Goal: Information Seeking & Learning: Find specific fact

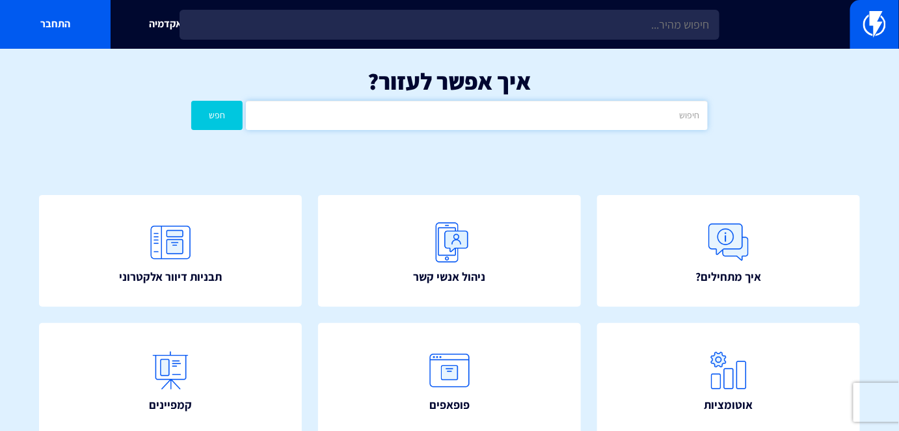
click at [589, 122] on input "text" at bounding box center [476, 115] width 461 height 29
type input "ב"
type input "css"
click at [222, 113] on button "חפש" at bounding box center [216, 115] width 51 height 29
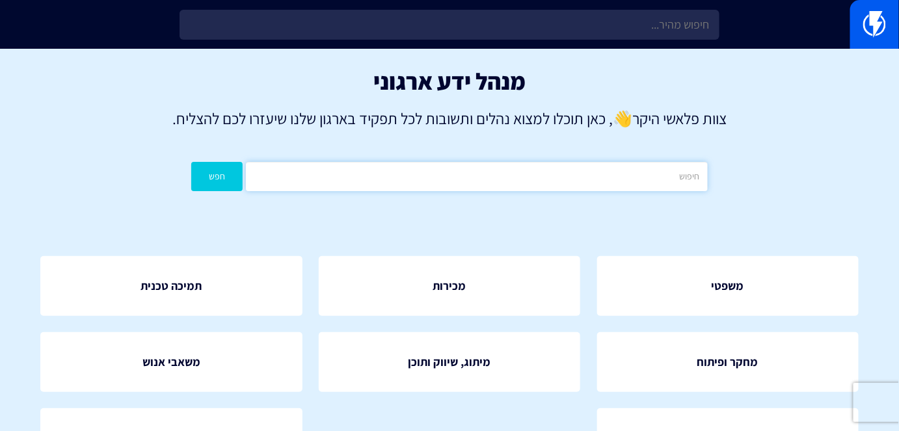
click at [606, 168] on input "text" at bounding box center [476, 176] width 461 height 29
type input "CSS"
click at [191, 162] on button "חפש" at bounding box center [216, 176] width 51 height 29
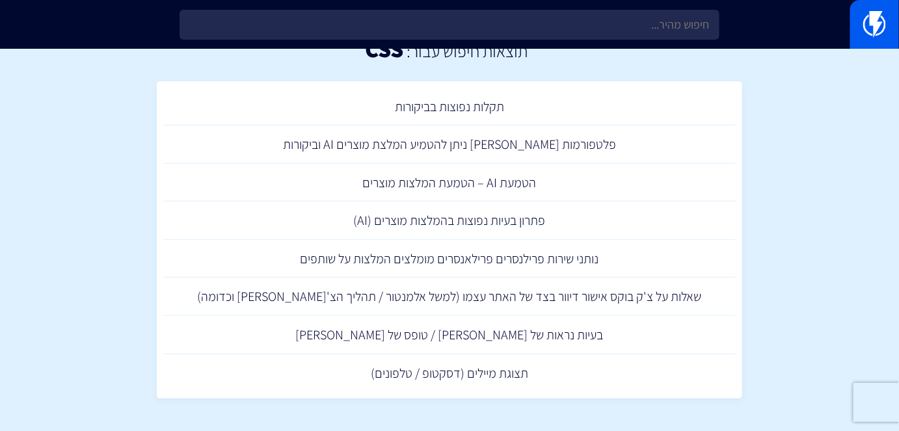
scroll to position [32, 0]
